Goal: Transaction & Acquisition: Purchase product/service

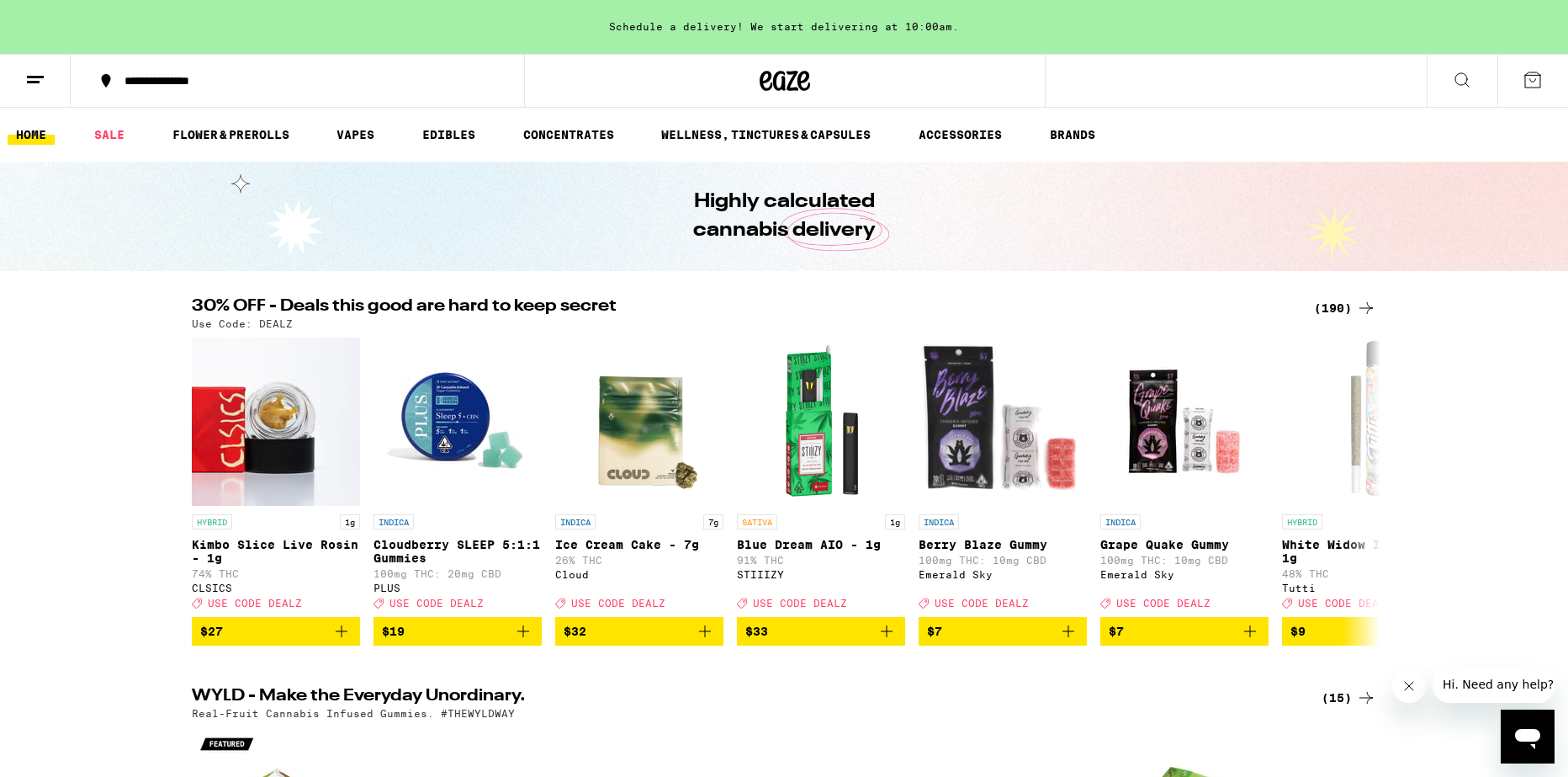
click at [1343, 305] on div "(190)" at bounding box center [1345, 308] width 62 height 20
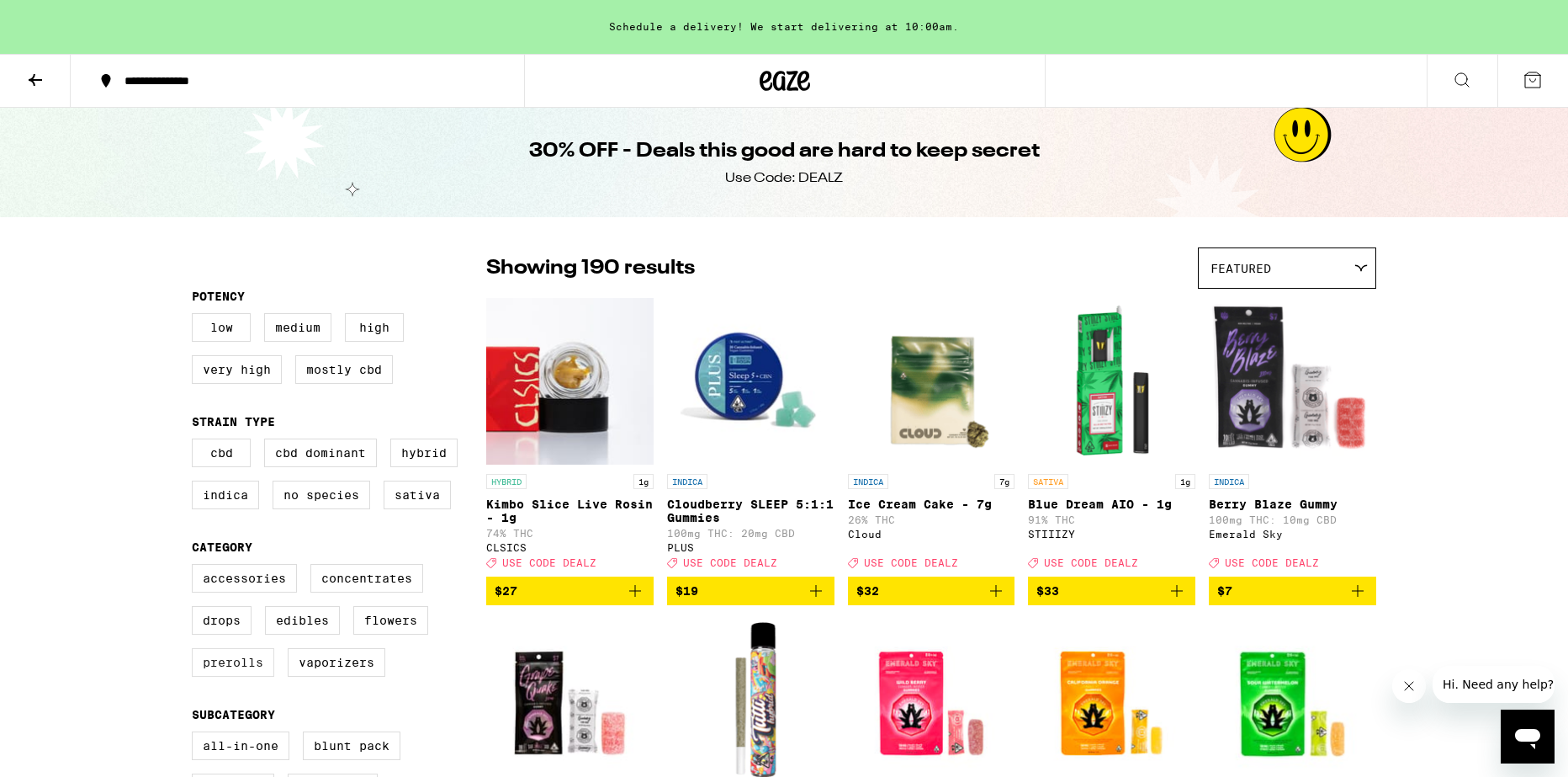
click at [230, 677] on label "Prerolls" at bounding box center [233, 662] width 83 height 29
click at [196, 568] on input "Prerolls" at bounding box center [195, 567] width 1 height 1
checkbox input "true"
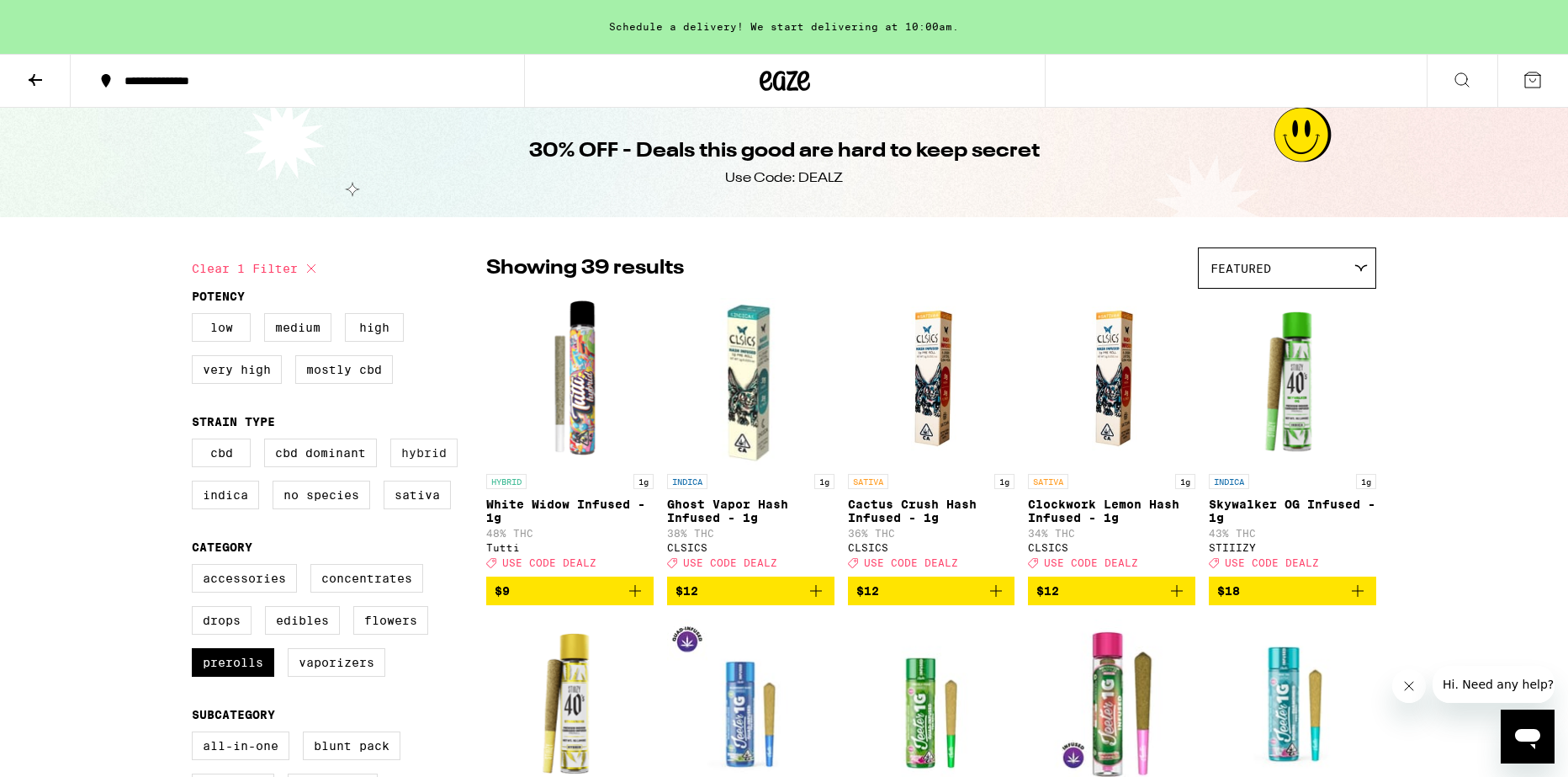
click at [423, 463] on label "Hybrid" at bounding box center [424, 453] width 67 height 29
click at [196, 442] on input "Hybrid" at bounding box center [195, 441] width 1 height 1
checkbox input "true"
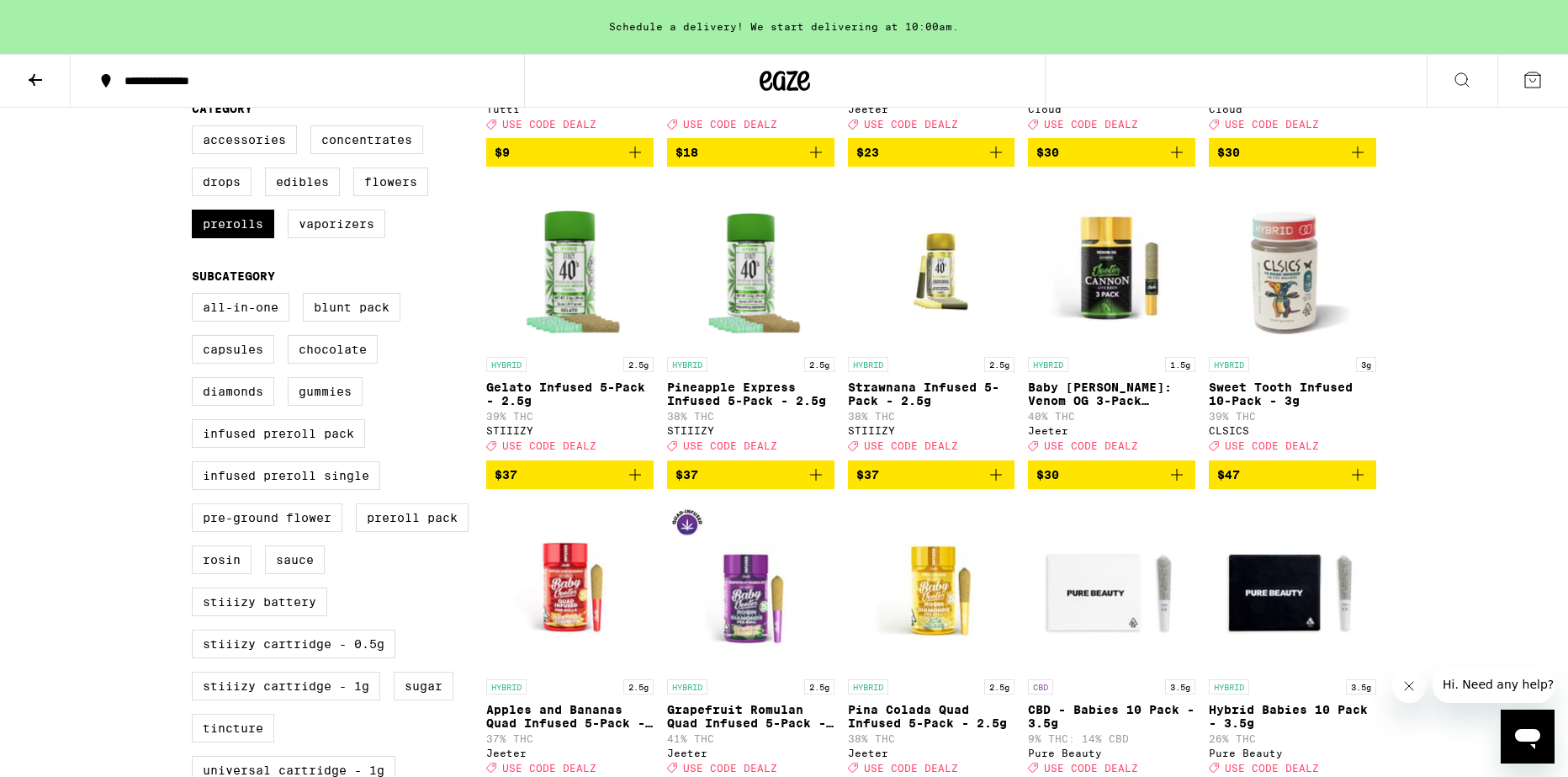
scroll to position [481, 0]
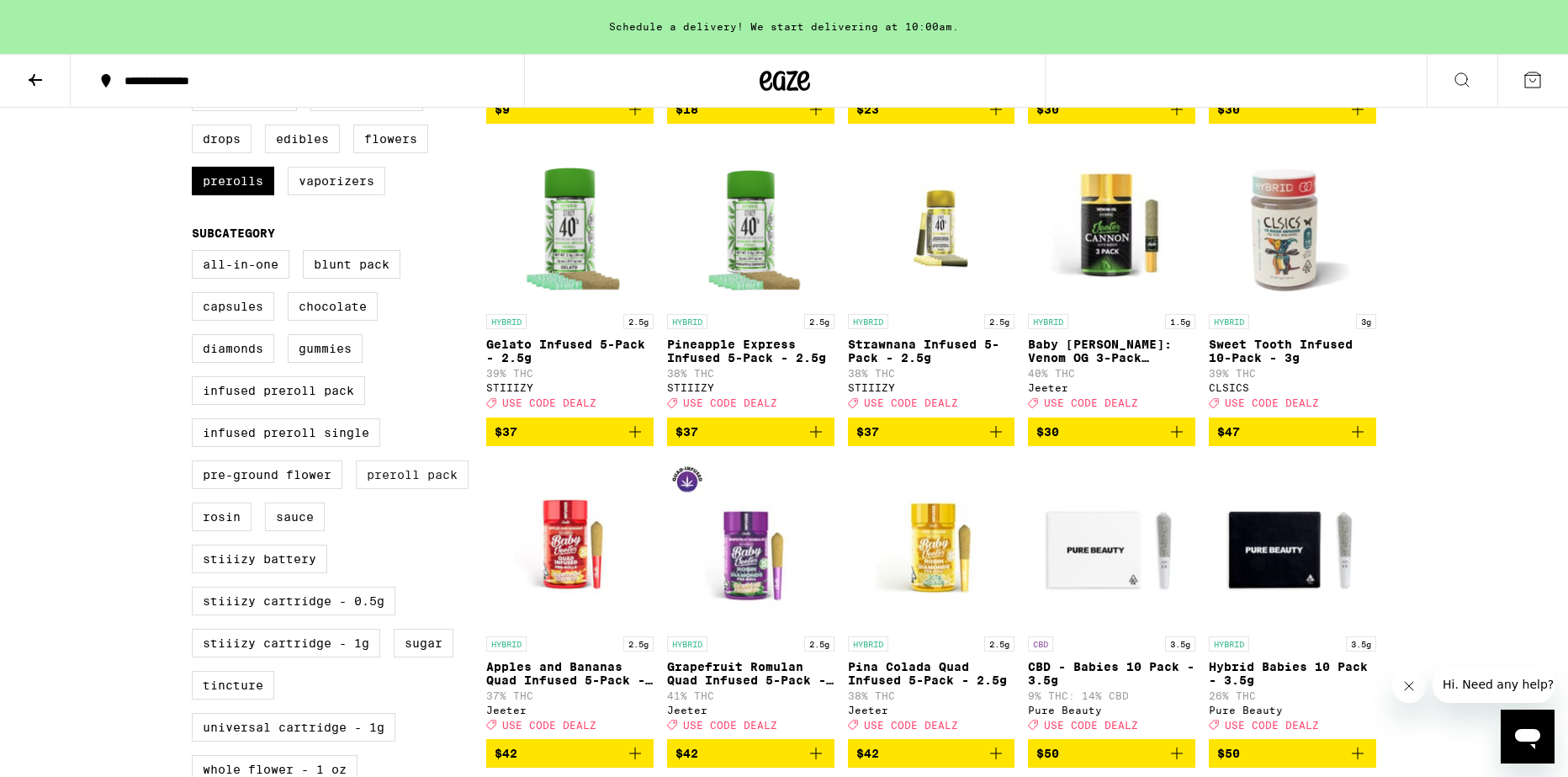
click at [399, 489] on label "Preroll Pack" at bounding box center [411, 474] width 112 height 29
click at [196, 254] on input "Preroll Pack" at bounding box center [195, 253] width 1 height 1
checkbox input "true"
